Goal: Task Accomplishment & Management: Manage account settings

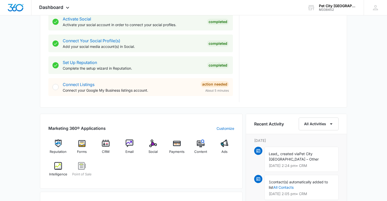
scroll to position [217, 0]
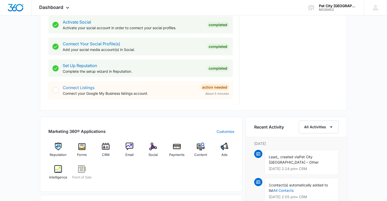
click at [76, 88] on link "Connect Listings" at bounding box center [79, 87] width 32 height 5
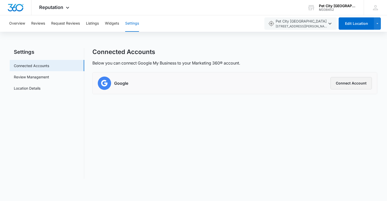
click at [361, 87] on button "Connect Account" at bounding box center [351, 83] width 41 height 12
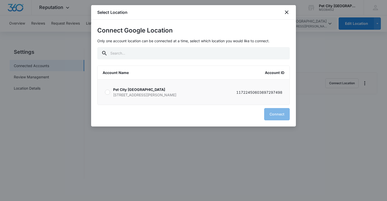
click at [134, 96] on p "230 Bammel Westfield Rd Houston TX 77090" at bounding box center [144, 94] width 63 height 5
click at [105, 92] on input "Pet City Houston 230 Bammel Westfield Rd Houston TX 77090 11722450603697297498" at bounding box center [105, 92] width 0 height 0
radio input "true"
click at [278, 113] on button "Connect" at bounding box center [277, 114] width 26 height 12
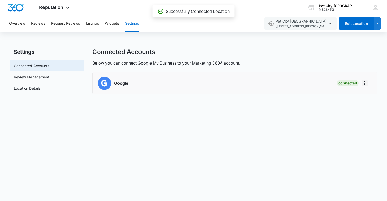
click at [366, 85] on icon "Actions" at bounding box center [365, 83] width 6 height 6
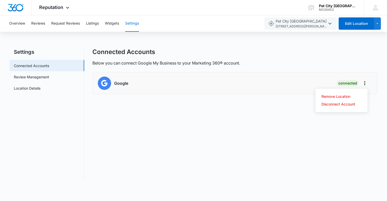
click at [305, 50] on div "Connected Accounts" at bounding box center [234, 52] width 285 height 8
click at [114, 28] on button "Widgets" at bounding box center [112, 23] width 14 height 16
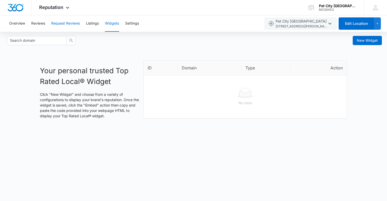
click at [77, 30] on button "Request Reviews" at bounding box center [65, 23] width 29 height 16
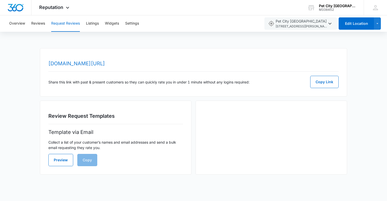
click at [91, 64] on link "www.topratedlocal.com/review/pet-city-houston-reviews" at bounding box center [76, 63] width 57 height 6
click at [45, 27] on button "Reviews" at bounding box center [38, 23] width 14 height 16
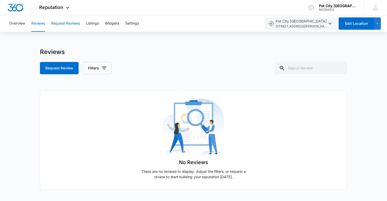
click at [65, 26] on button "Request Reviews" at bounding box center [65, 23] width 29 height 16
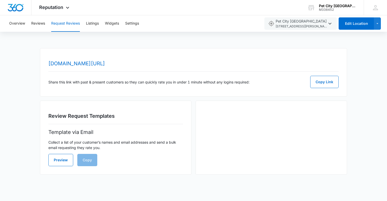
scroll to position [0, 0]
click at [19, 129] on div "www.topratedlocal.com/review/pet-city-houston-reviews Share this link with past…" at bounding box center [193, 114] width 387 height 133
click at [56, 161] on button "Preview" at bounding box center [60, 160] width 25 height 12
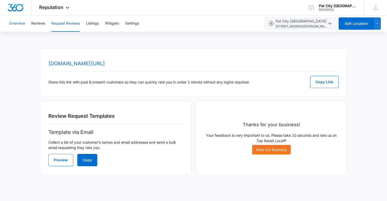
click at [20, 25] on button "Overview" at bounding box center [17, 23] width 16 height 16
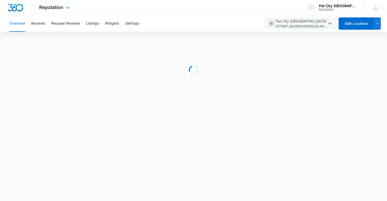
click at [20, 10] on img "Dashboard" at bounding box center [15, 8] width 16 height 8
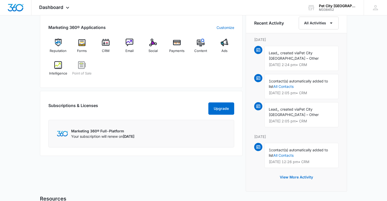
scroll to position [321, 0]
click at [60, 49] on span "Reputation" at bounding box center [58, 50] width 17 height 5
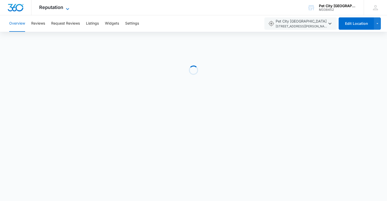
click at [69, 10] on icon at bounding box center [68, 9] width 6 height 6
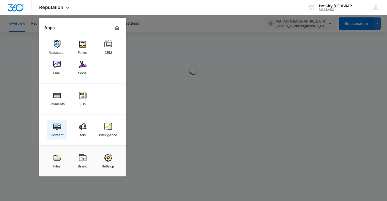
click at [55, 126] on img at bounding box center [57, 127] width 8 height 8
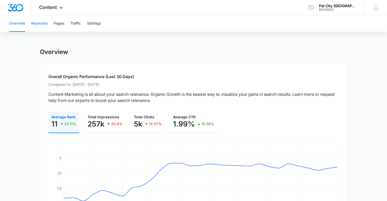
click at [45, 28] on button "Keywords" at bounding box center [39, 23] width 16 height 16
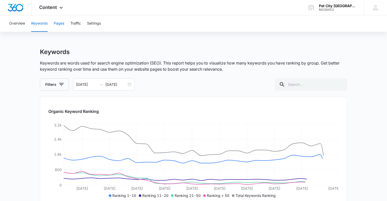
click at [57, 28] on button "Pages" at bounding box center [59, 23] width 10 height 16
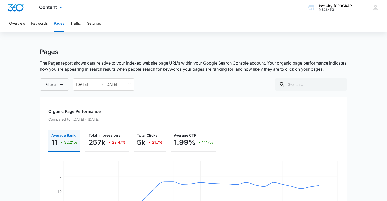
click at [55, 11] on div "Content Apps Reputation Forms CRM Email Social Payments POS Content Ads Intelli…" at bounding box center [51, 7] width 40 height 15
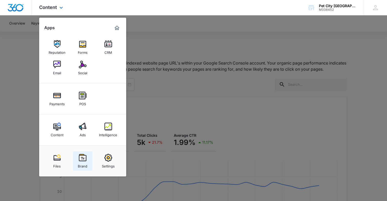
click at [84, 160] on img at bounding box center [83, 158] width 8 height 8
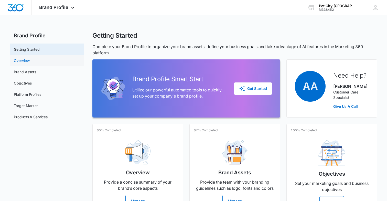
click at [30, 62] on link "Overview" at bounding box center [22, 60] width 16 height 5
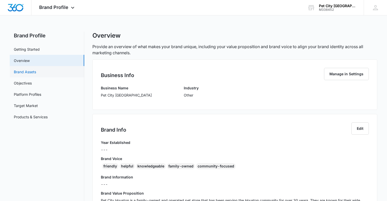
click at [35, 71] on link "Brand Assets" at bounding box center [25, 71] width 22 height 5
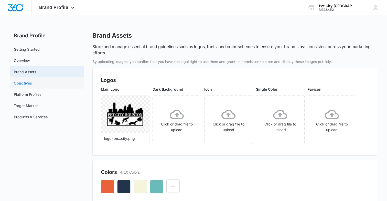
click at [32, 84] on link "Objectives" at bounding box center [23, 82] width 18 height 5
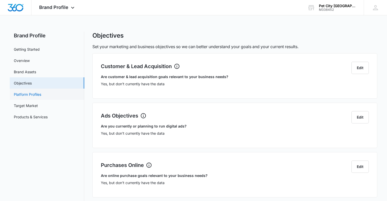
click at [35, 97] on link "Platform Profiles" at bounding box center [27, 94] width 27 height 5
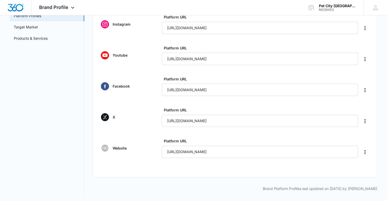
scroll to position [79, 0]
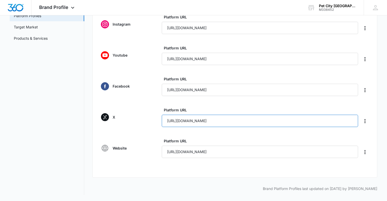
click at [199, 126] on input "https://twitter.com/petcityhouston" at bounding box center [260, 121] width 196 height 12
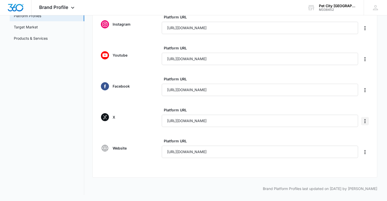
click at [365, 121] on icon "Delete" at bounding box center [365, 121] width 1 height 4
click at [116, 138] on div "Website Platform URL https://petcityhouston.com/" at bounding box center [235, 148] width 268 height 20
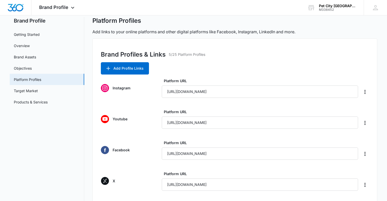
scroll to position [15, 0]
click at [130, 66] on button "Add Profile Links" at bounding box center [125, 68] width 48 height 12
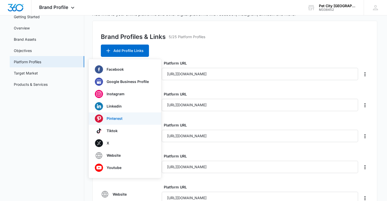
scroll to position [33, 0]
click at [71, 144] on nav "Brand Profile Getting Started Overview Brand Assets Objectives Platform Profile…" at bounding box center [47, 120] width 75 height 242
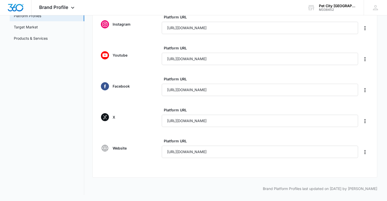
scroll to position [79, 0]
click at [75, 136] on nav "Brand Profile Getting Started Overview Brand Assets Objectives Platform Profile…" at bounding box center [47, 74] width 75 height 242
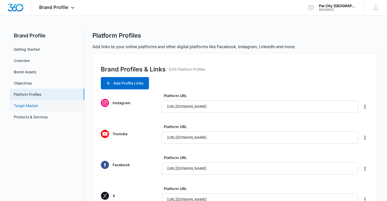
scroll to position [0, 0]
click at [38, 103] on link "Target Market" at bounding box center [26, 105] width 24 height 5
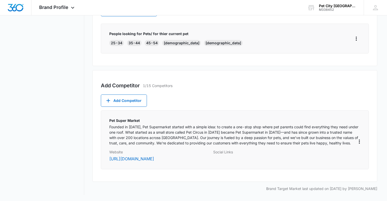
scroll to position [219, 0]
click at [135, 100] on button "Add Competitor" at bounding box center [124, 100] width 46 height 12
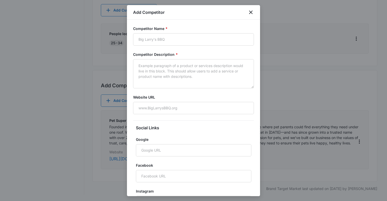
scroll to position [0, 0]
click at [249, 13] on icon "close" at bounding box center [251, 12] width 6 height 6
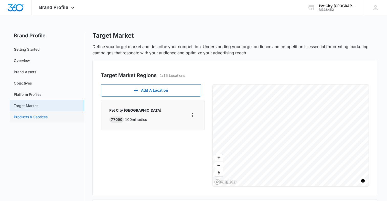
click at [48, 120] on link "Products & Services" at bounding box center [31, 116] width 34 height 5
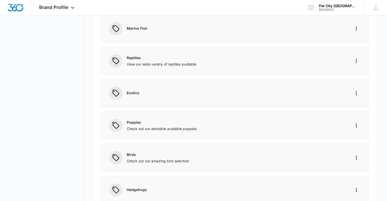
scroll to position [132, 0]
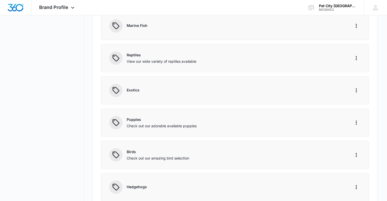
click at [193, 117] on p "Puppies" at bounding box center [235, 119] width 217 height 5
click at [357, 121] on icon "More" at bounding box center [356, 123] width 6 height 6
click at [361, 134] on button "Edit" at bounding box center [367, 137] width 29 height 8
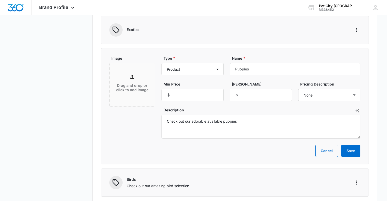
scroll to position [194, 0]
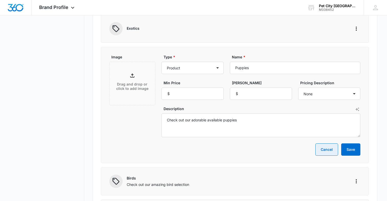
click at [323, 145] on button "Cancel" at bounding box center [326, 149] width 23 height 12
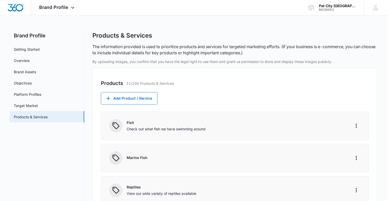
scroll to position [0, 0]
